Goal: Check status: Check status

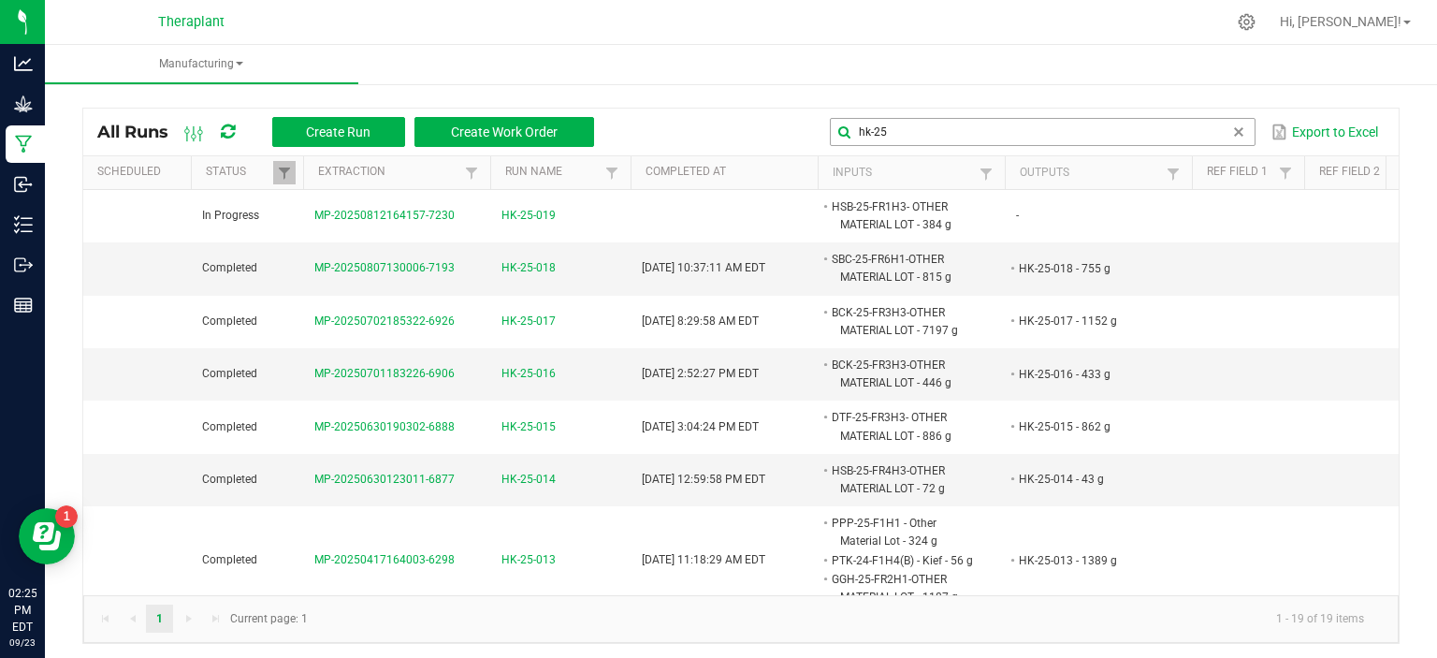
click at [909, 125] on input "hk-25" at bounding box center [1043, 132] width 426 height 28
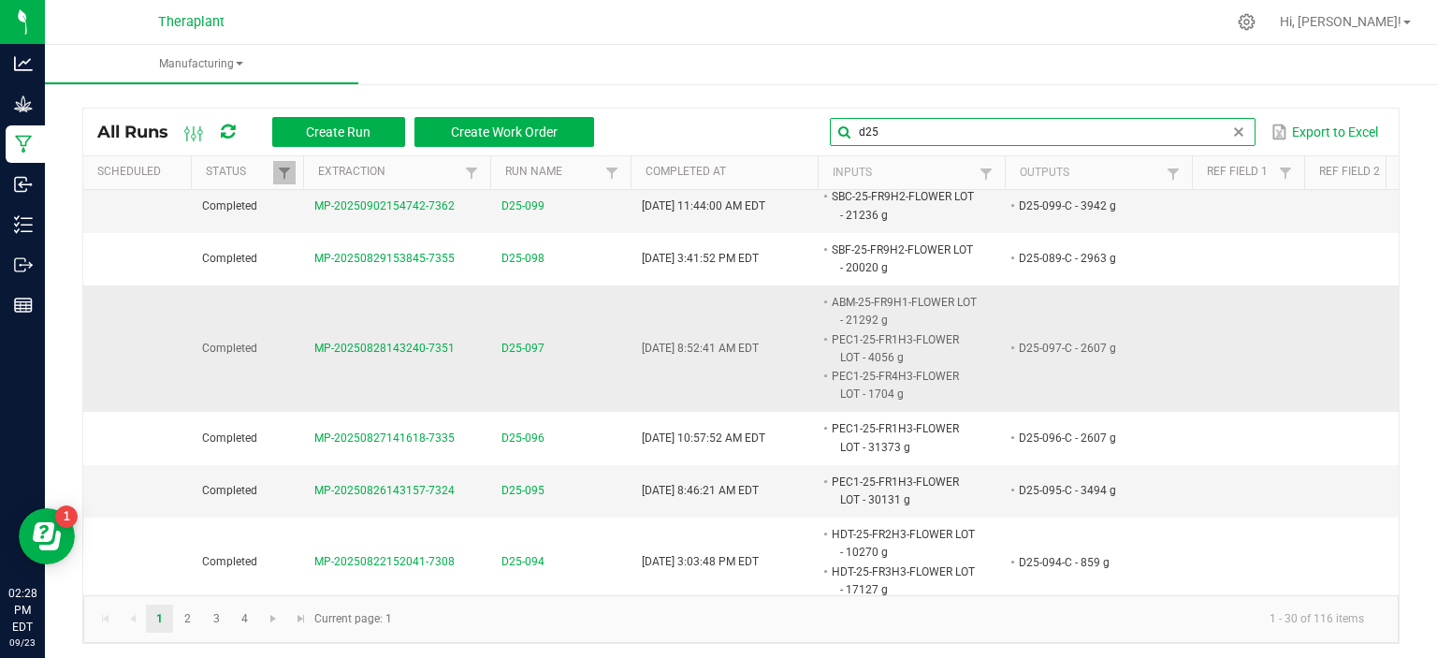
scroll to position [1216, 0]
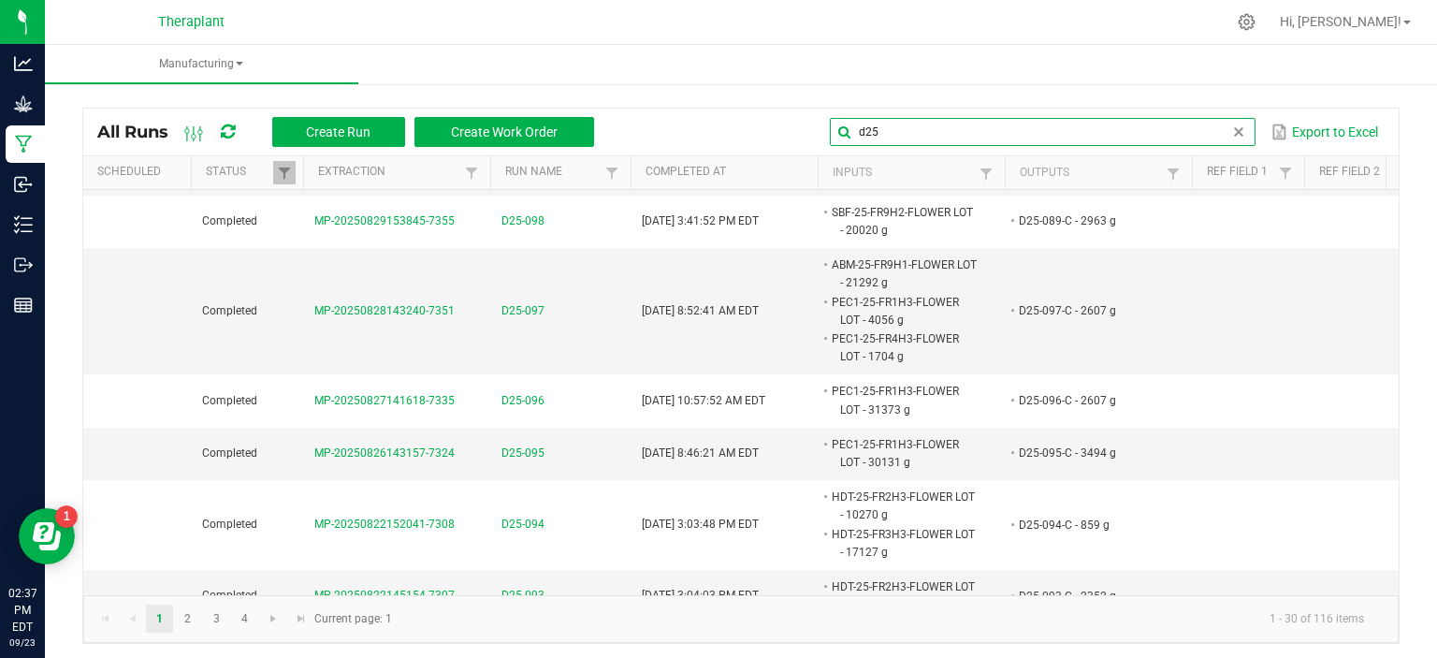
click at [891, 130] on input "d25" at bounding box center [1043, 132] width 426 height 28
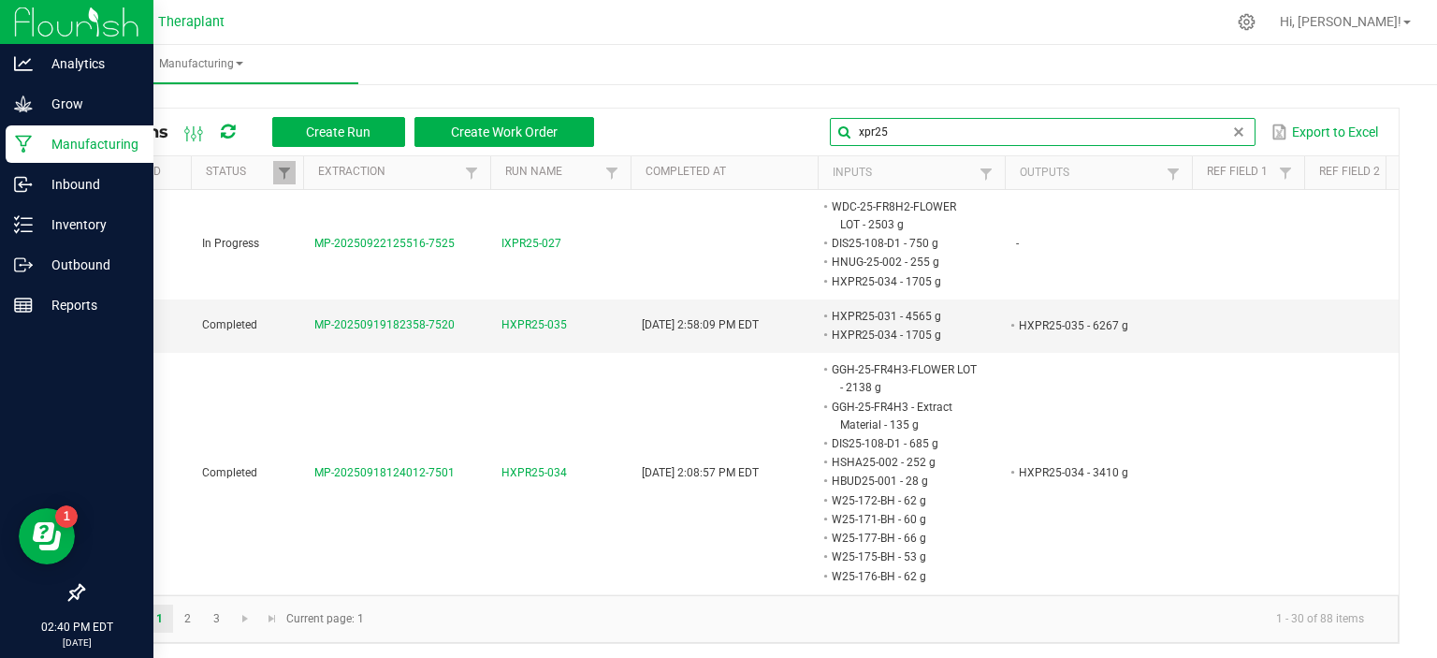
type input "xpr25"
click at [0, 652] on div "02:40 PM EDT [DATE] 09/23" at bounding box center [76, 634] width 153 height 48
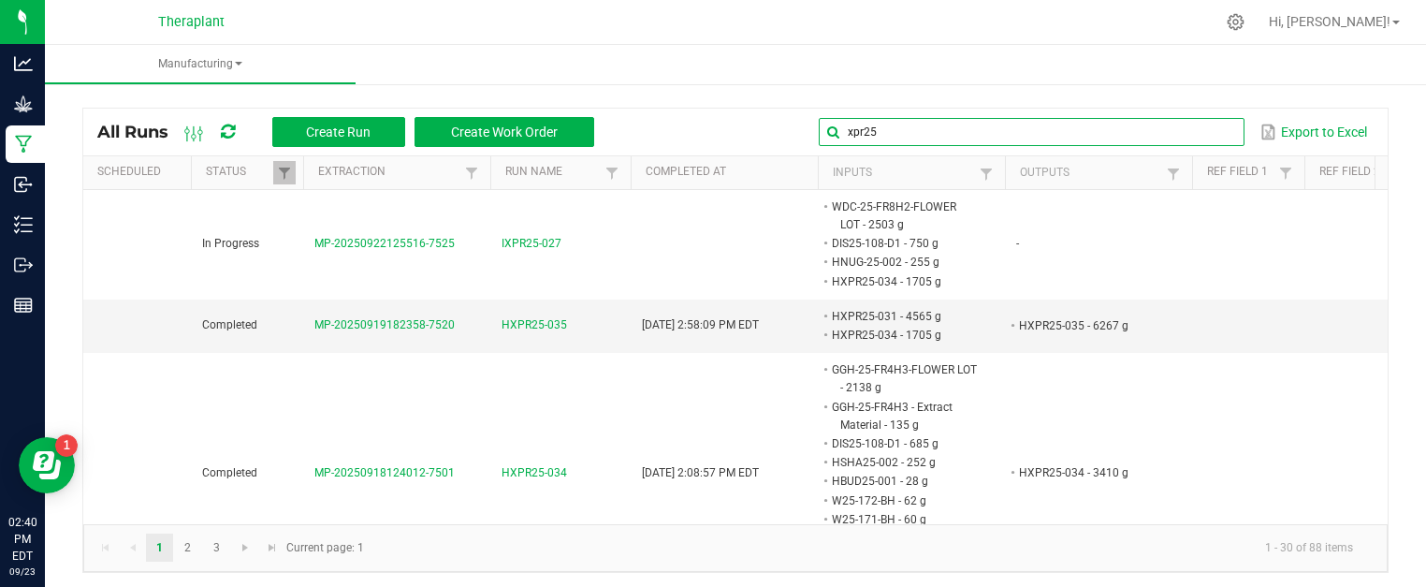
click at [1209, 126] on global-search-input-ngx "xpr25" at bounding box center [1032, 131] width 426 height 13
click at [1220, 126] on span at bounding box center [1227, 131] width 15 height 15
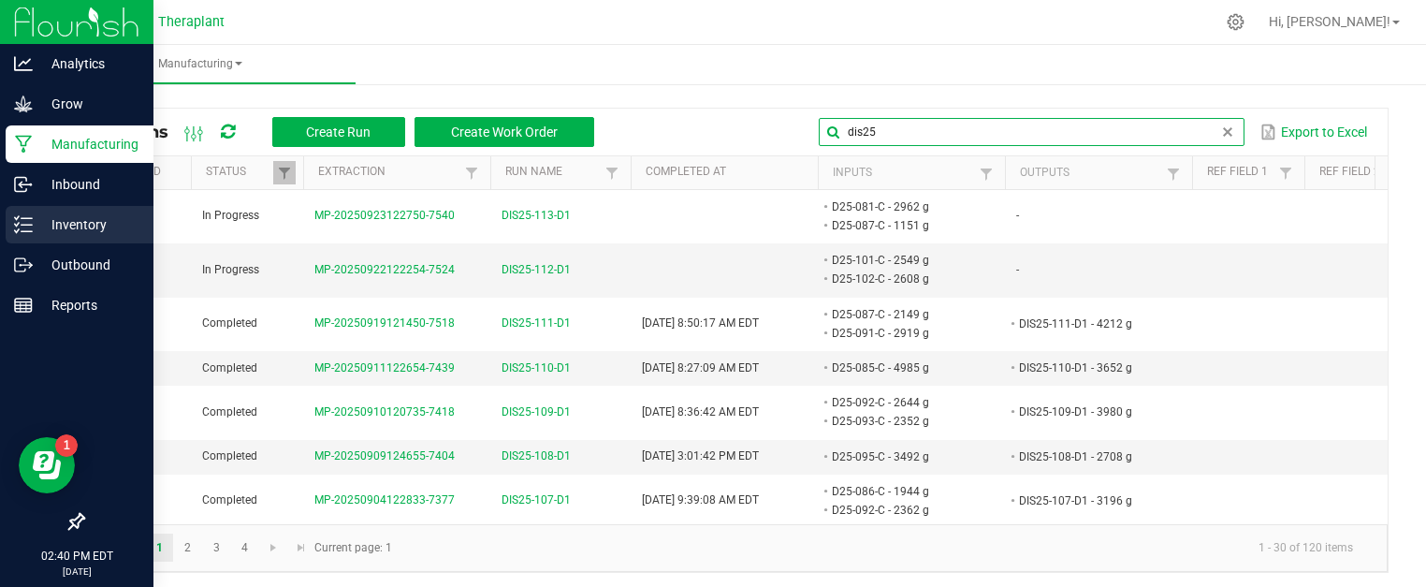
type input "dis25"
click at [73, 222] on p "Inventory" at bounding box center [89, 224] width 112 height 22
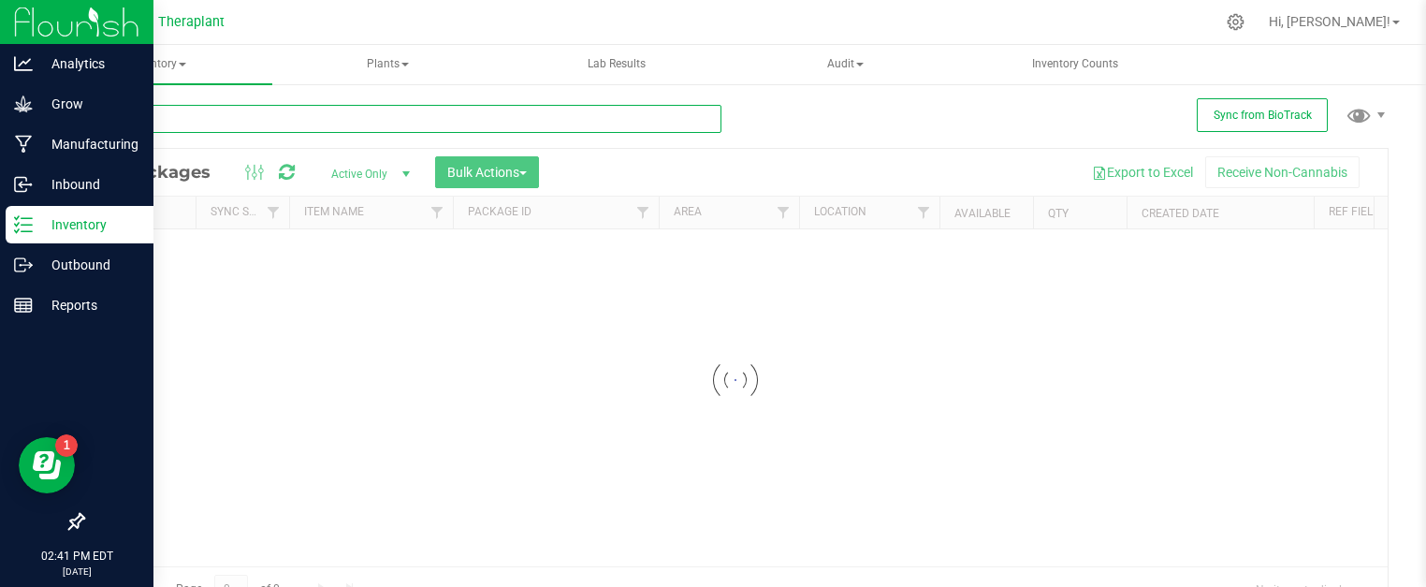
click at [514, 118] on div "Inventory All packages All inventory Waste log Create inventory Plants All plan…" at bounding box center [735, 316] width 1381 height 542
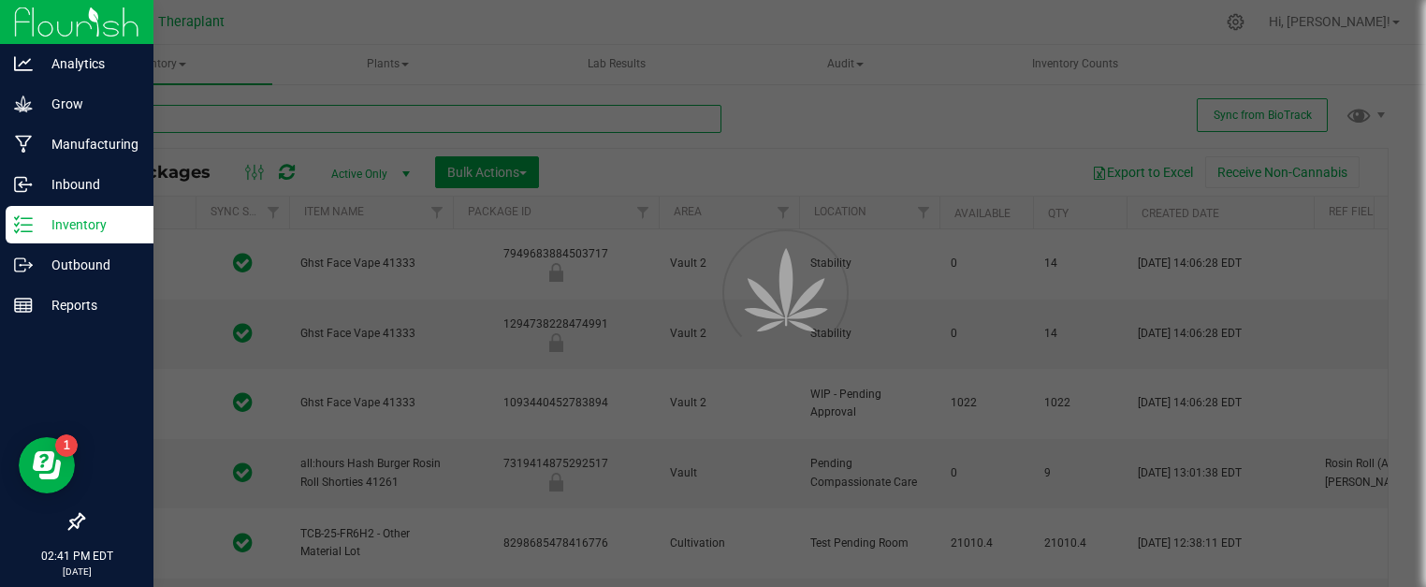
type input "dis25"
type input "[DATE]"
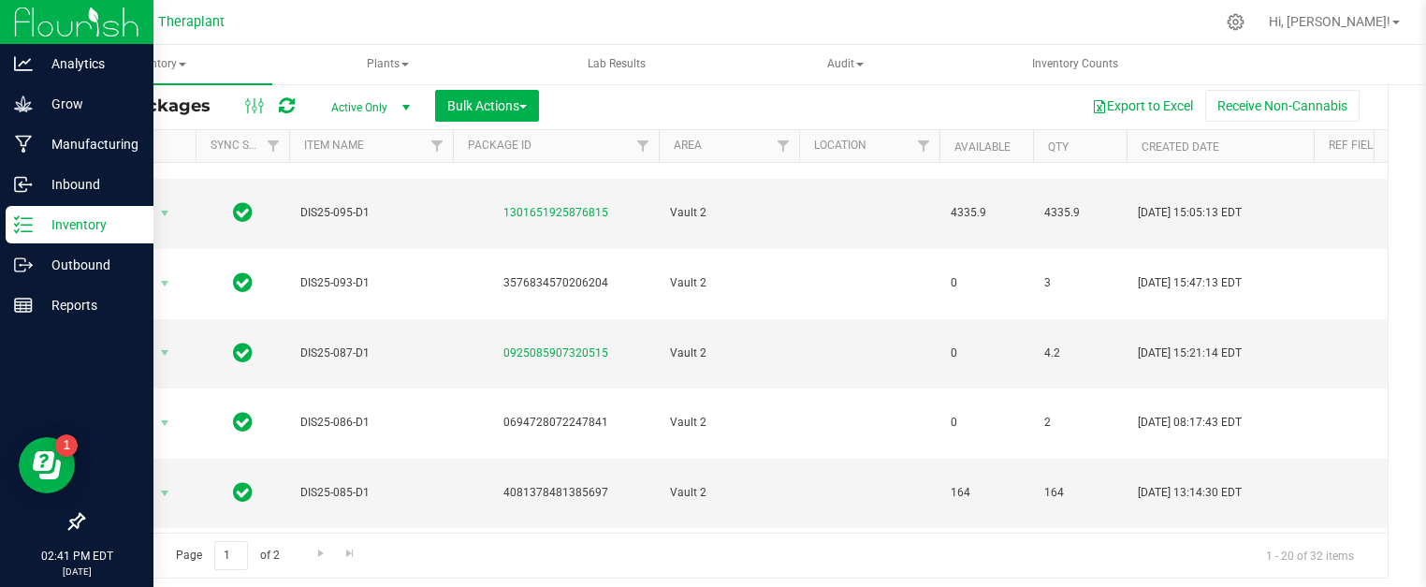
scroll to position [433, 0]
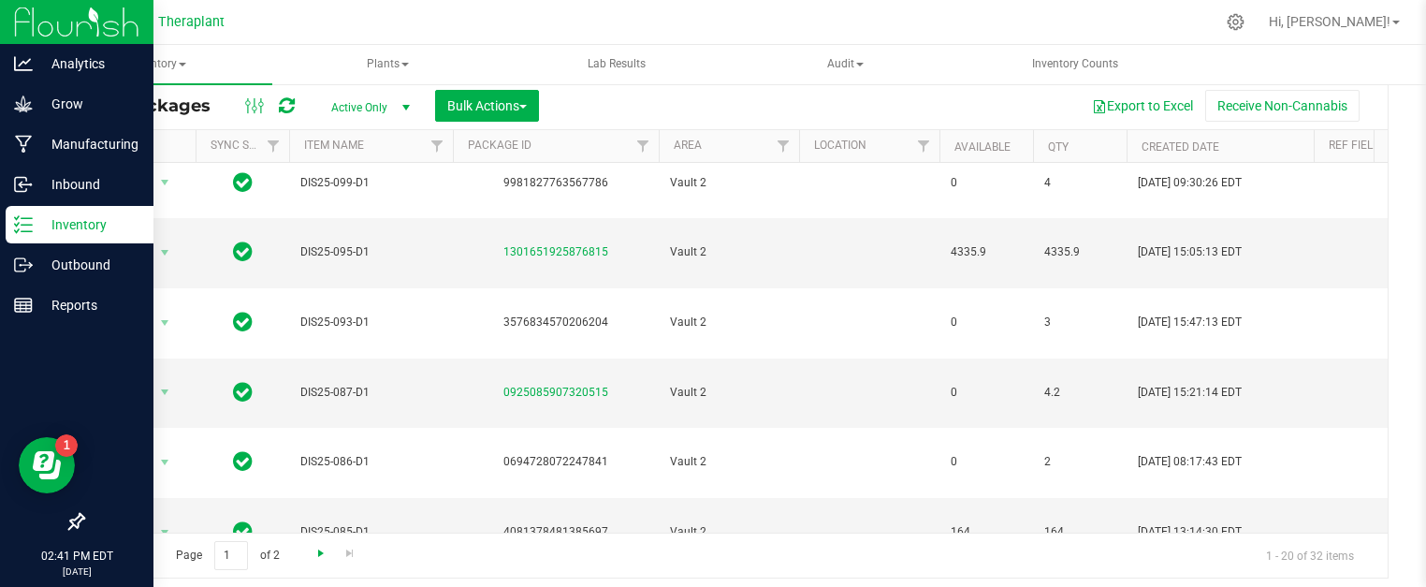
type input "dis25"
click at [321, 553] on span "Go to the next page" at bounding box center [320, 552] width 15 height 15
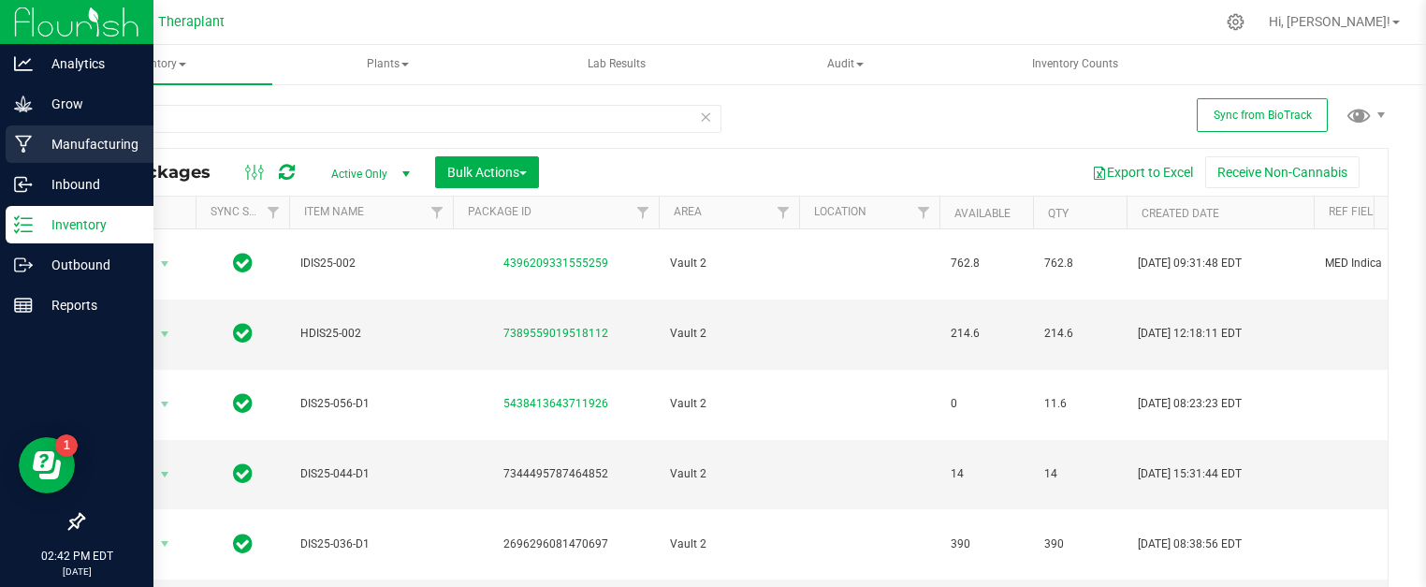
click at [57, 139] on p "Manufacturing" at bounding box center [89, 144] width 112 height 22
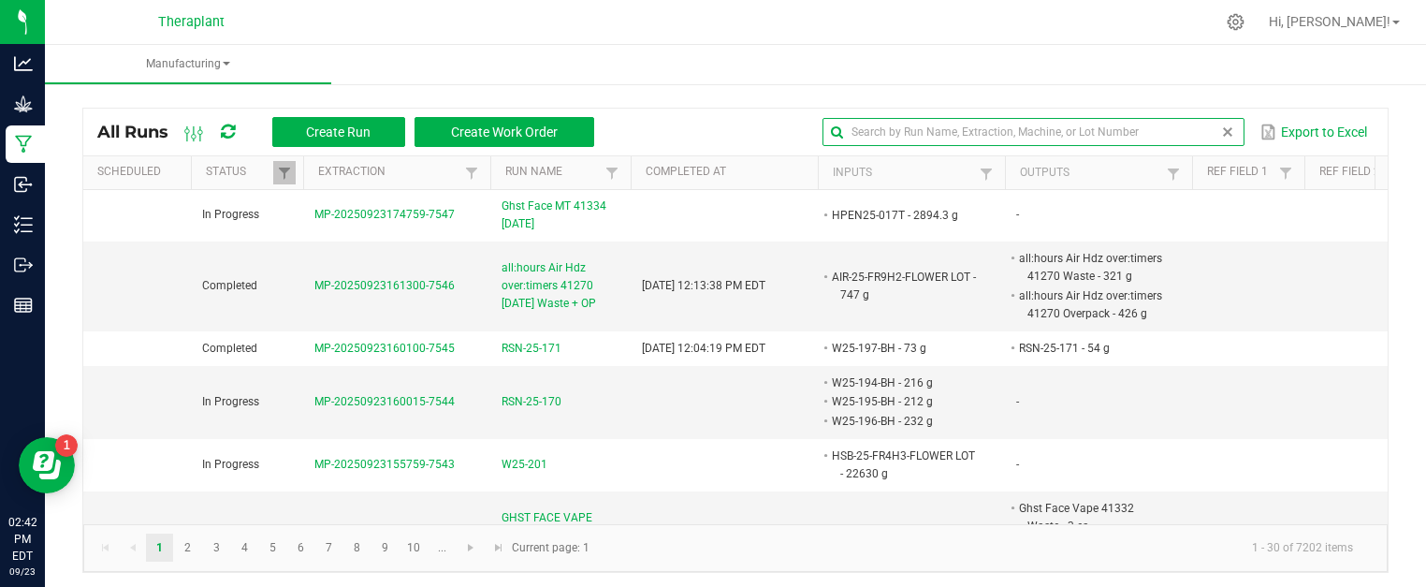
click at [1186, 130] on input "text" at bounding box center [1033, 132] width 422 height 28
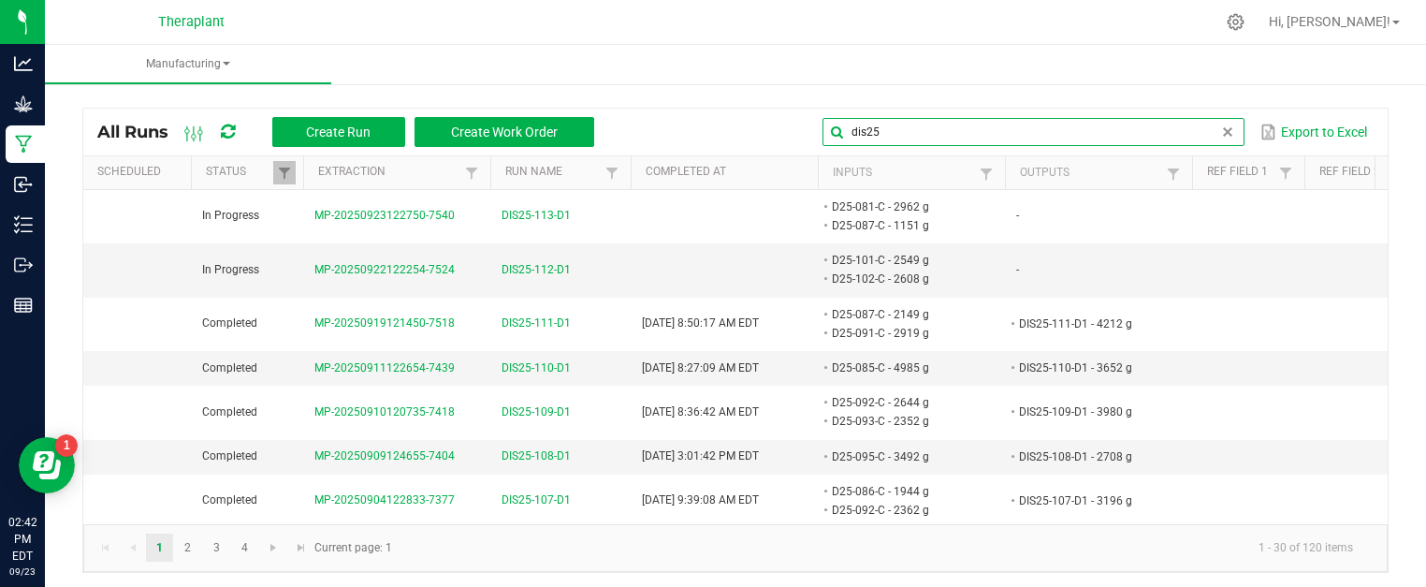
type input "dis25"
